Goal: Task Accomplishment & Management: Manage account settings

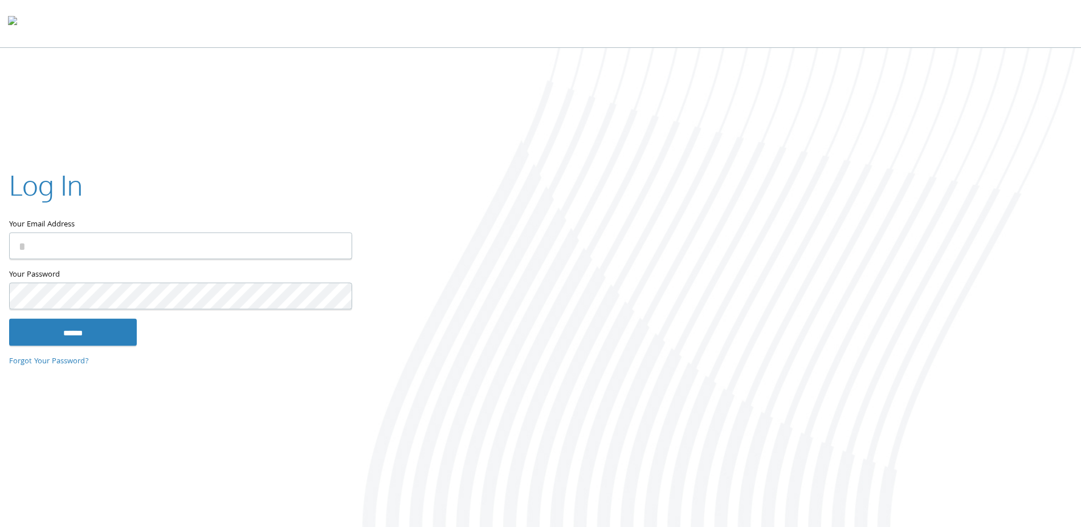
type input "**********"
drag, startPoint x: 109, startPoint y: 321, endPoint x: 117, endPoint y: 321, distance: 8.0
click at [109, 323] on input "******" at bounding box center [73, 332] width 128 height 27
